Goal: Task Accomplishment & Management: Manage account settings

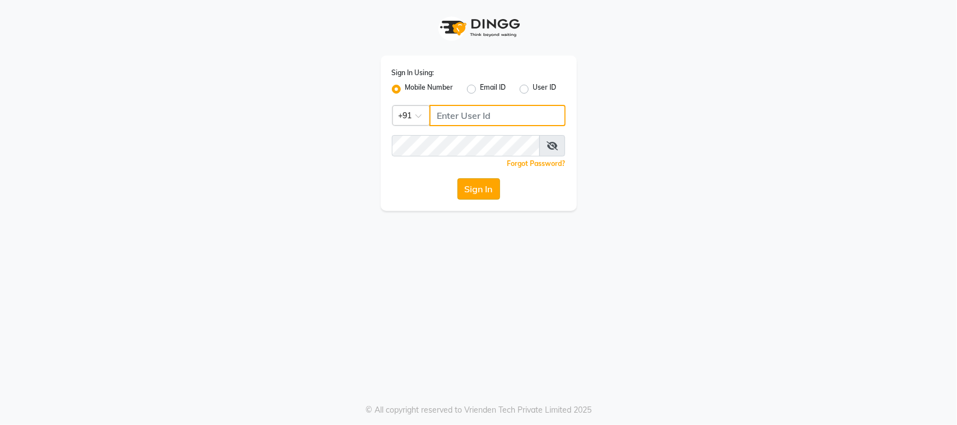
type input "9022833224"
click at [477, 185] on button "Sign In" at bounding box center [479, 188] width 43 height 21
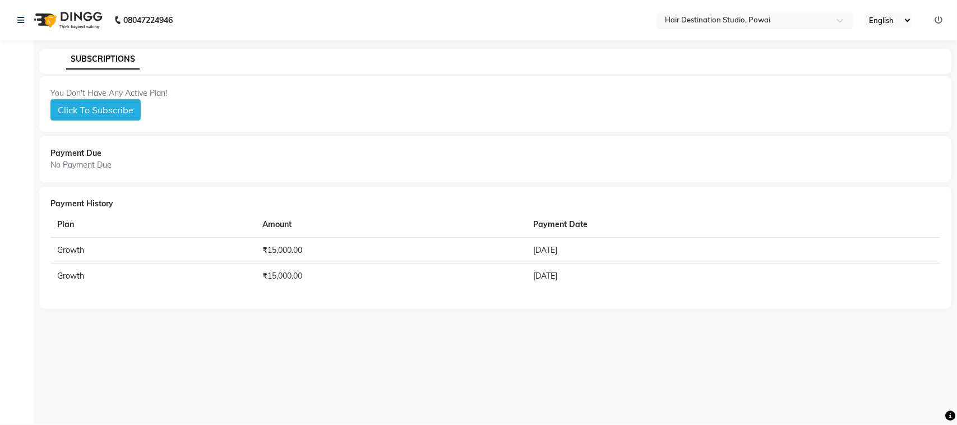
click at [817, 17] on input "text" at bounding box center [744, 21] width 163 height 11
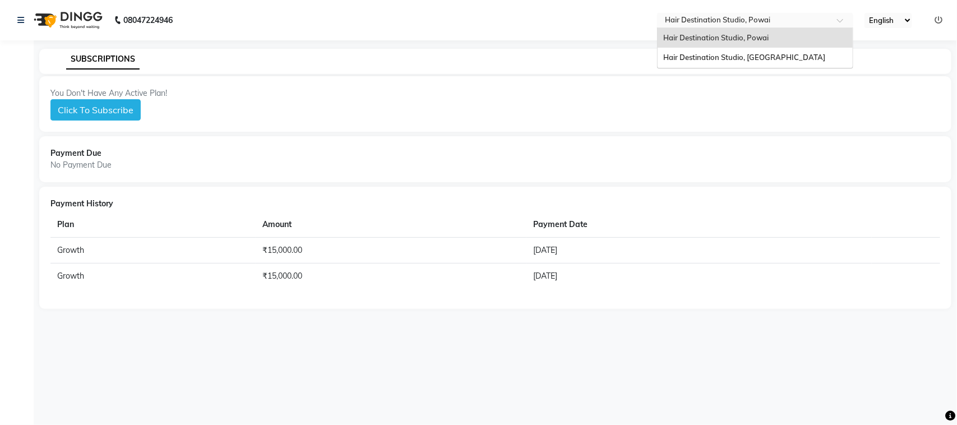
click at [815, 17] on input "text" at bounding box center [744, 21] width 163 height 11
click at [780, 41] on div "Hair Destination Studio, Powai" at bounding box center [755, 38] width 195 height 20
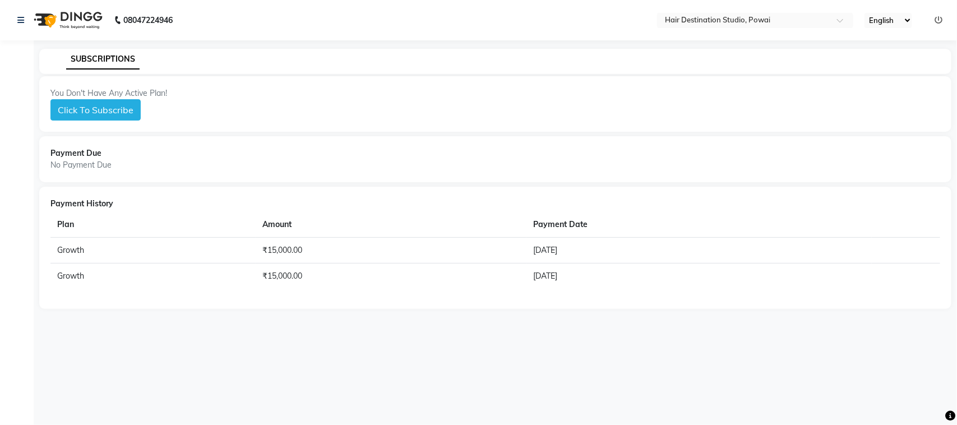
click at [908, 21] on select "English ENGLISH Español العربية मराठी हिंदी ગુજરાતી தமிழ் 中文" at bounding box center [889, 20] width 48 height 15
